Goal: Task Accomplishment & Management: Use online tool/utility

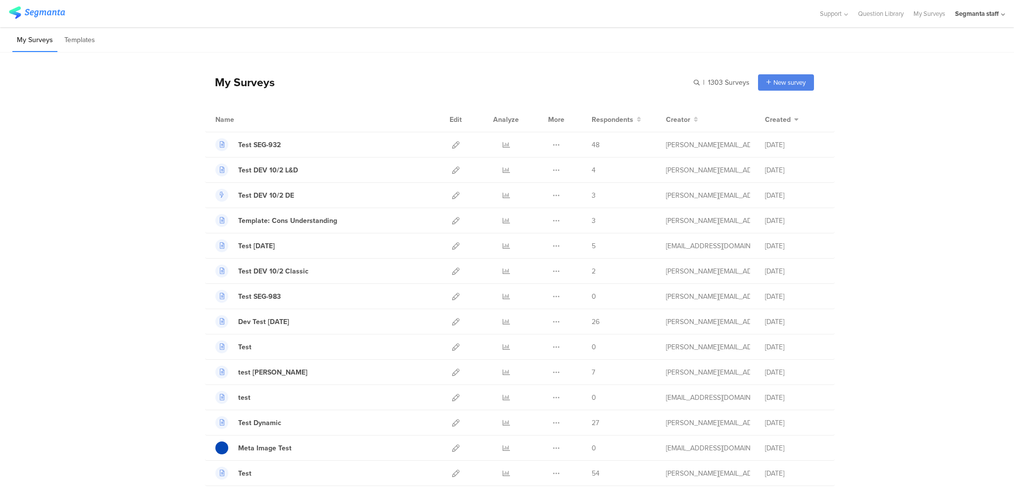
click at [972, 14] on div "Segmanta staff" at bounding box center [977, 13] width 44 height 9
click at [995, 62] on icon at bounding box center [998, 65] width 6 height 6
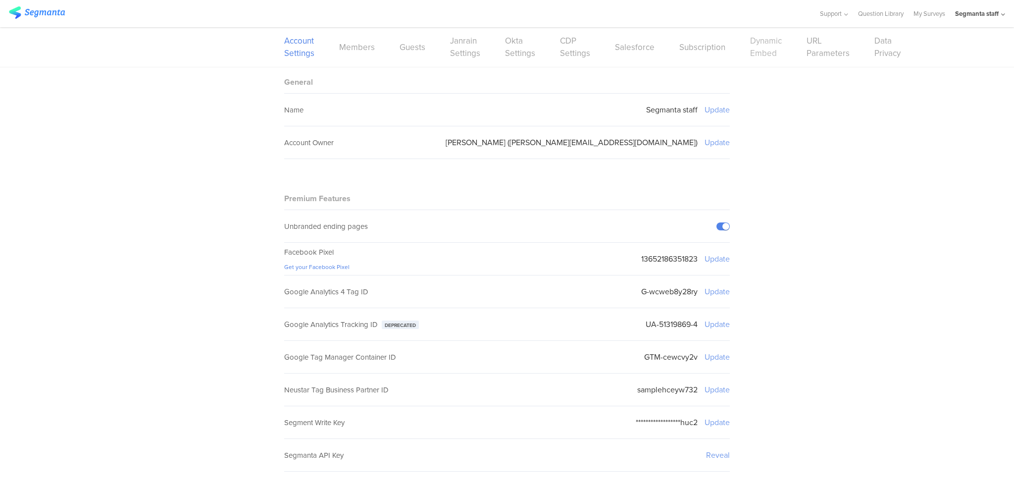
click at [750, 49] on link "Dynamic Embed" at bounding box center [766, 47] width 32 height 25
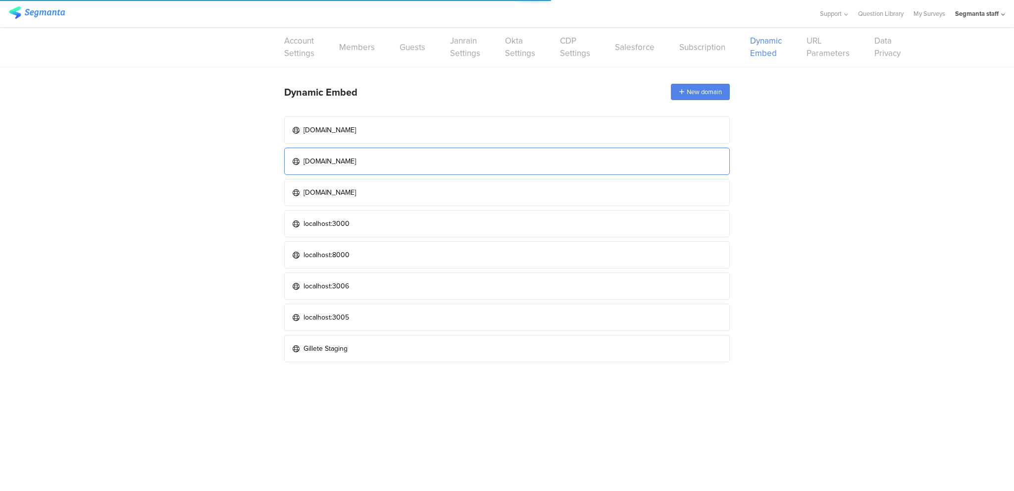
click at [372, 159] on link "[DOMAIN_NAME]" at bounding box center [507, 161] width 446 height 27
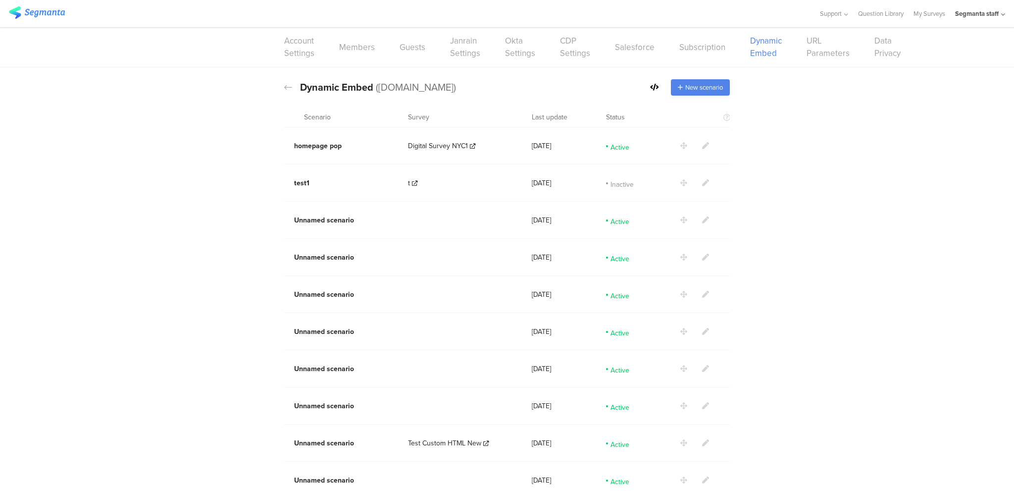
click at [657, 86] on div at bounding box center [660, 87] width 21 height 10
click at [650, 86] on icon at bounding box center [654, 87] width 9 height 7
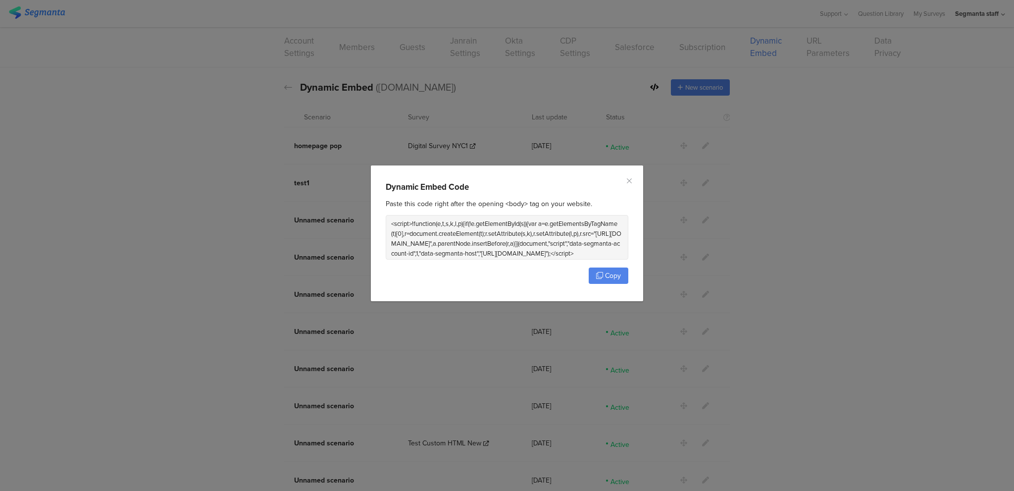
scroll to position [12, 0]
click at [838, 251] on div "Dynamic Embed Code Paste this code right after the opening <body> tag on your w…" at bounding box center [507, 245] width 1014 height 491
